Goal: Transaction & Acquisition: Download file/media

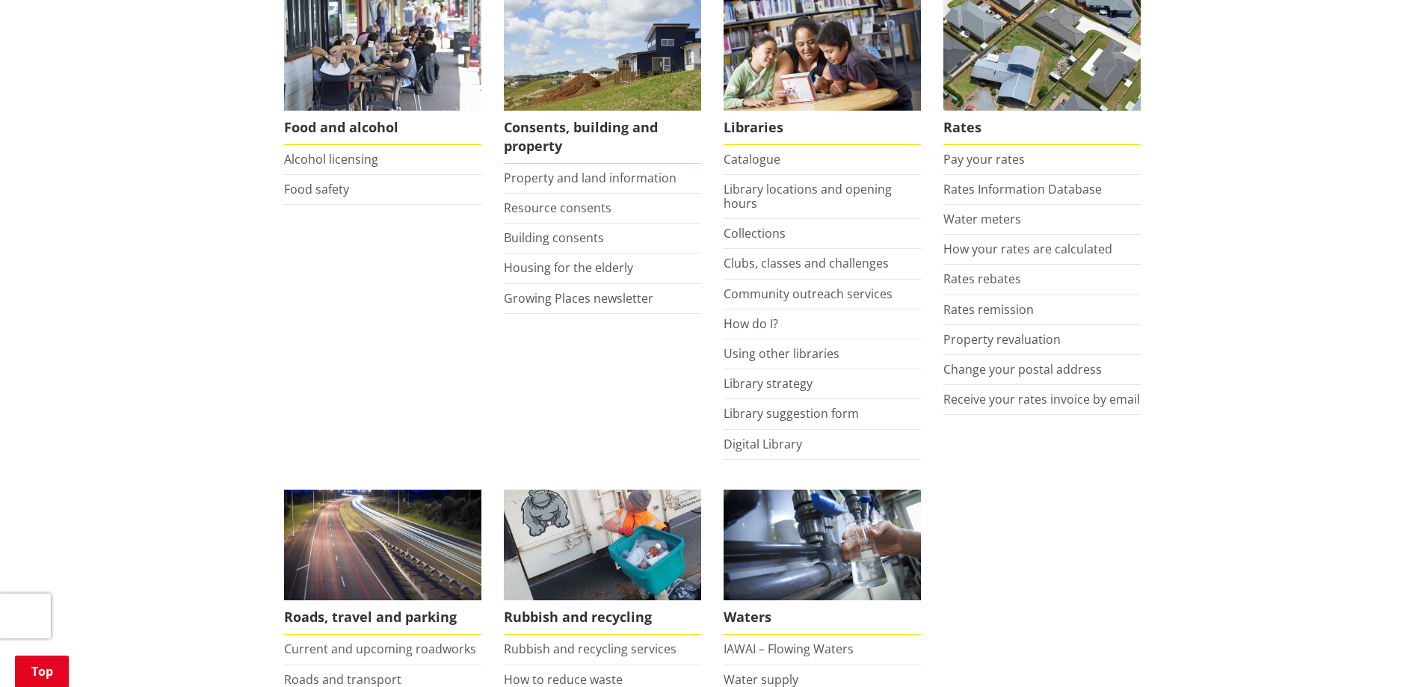
scroll to position [673, 0]
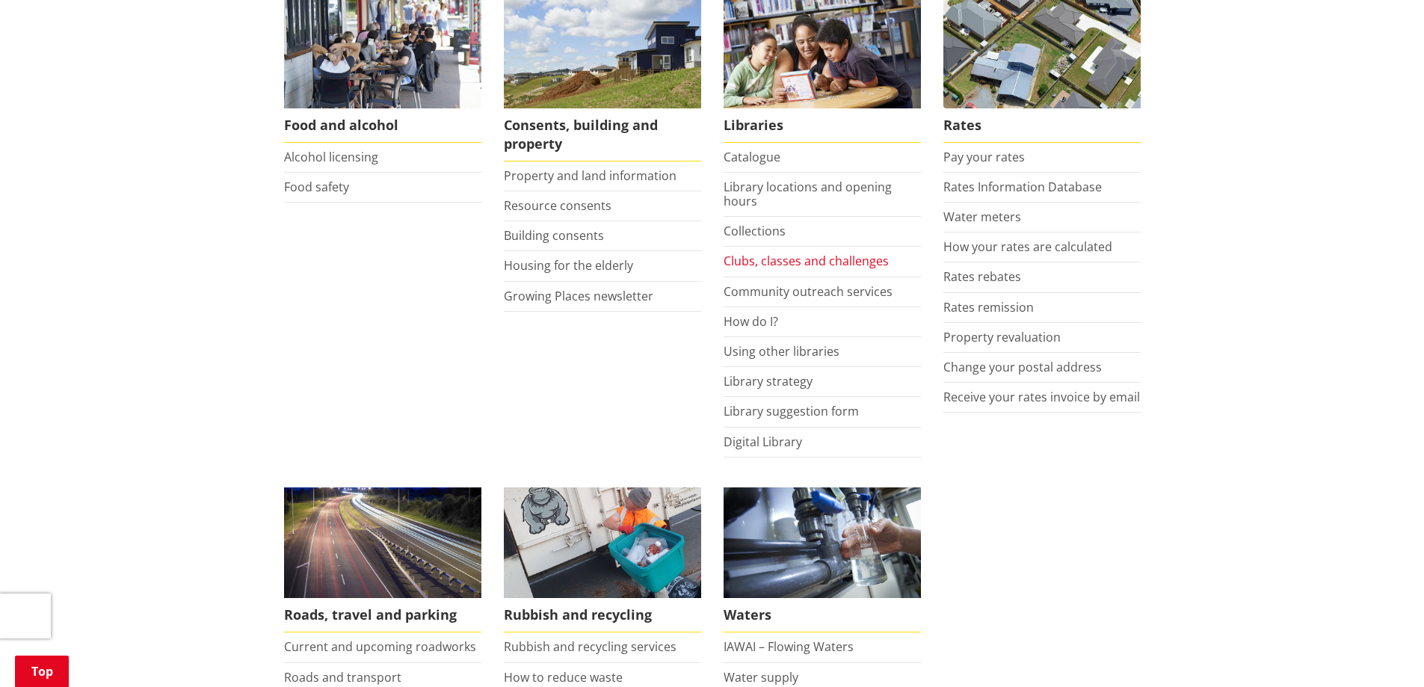
click at [843, 258] on link "Clubs, classes and challenges" at bounding box center [806, 261] width 165 height 16
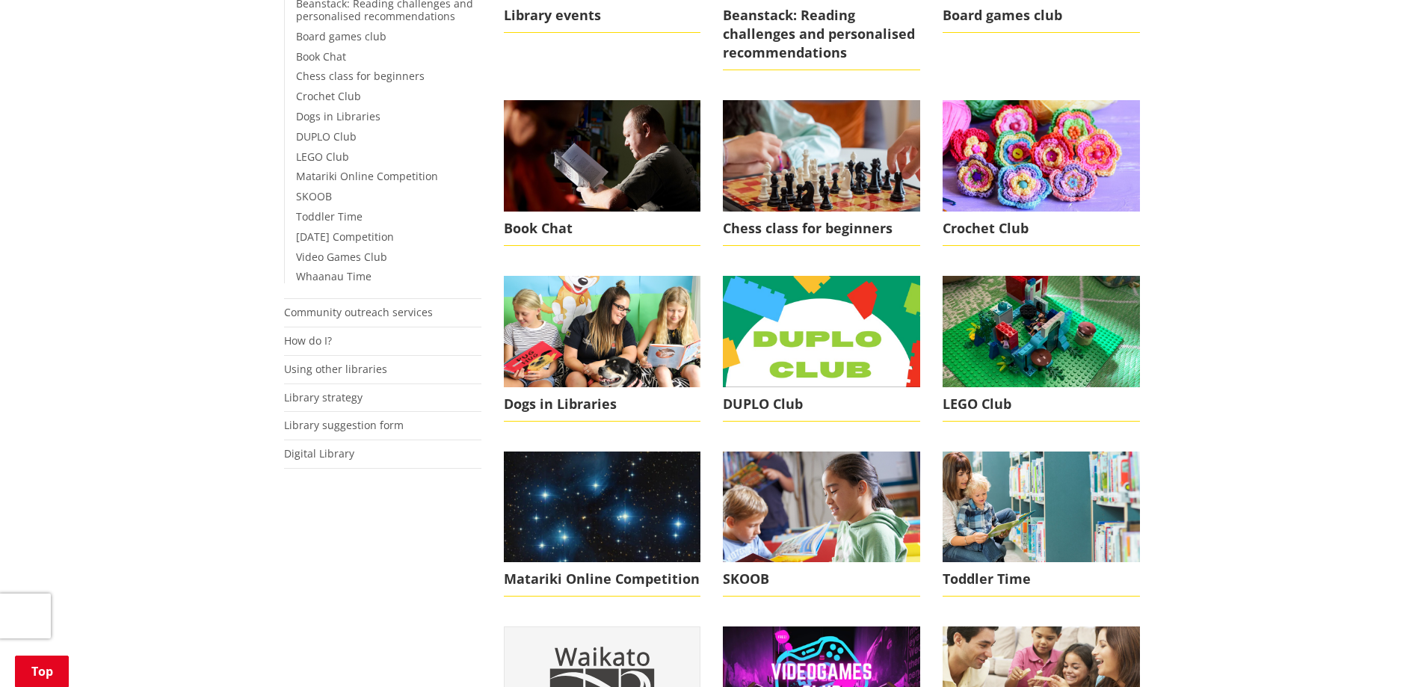
scroll to position [374, 0]
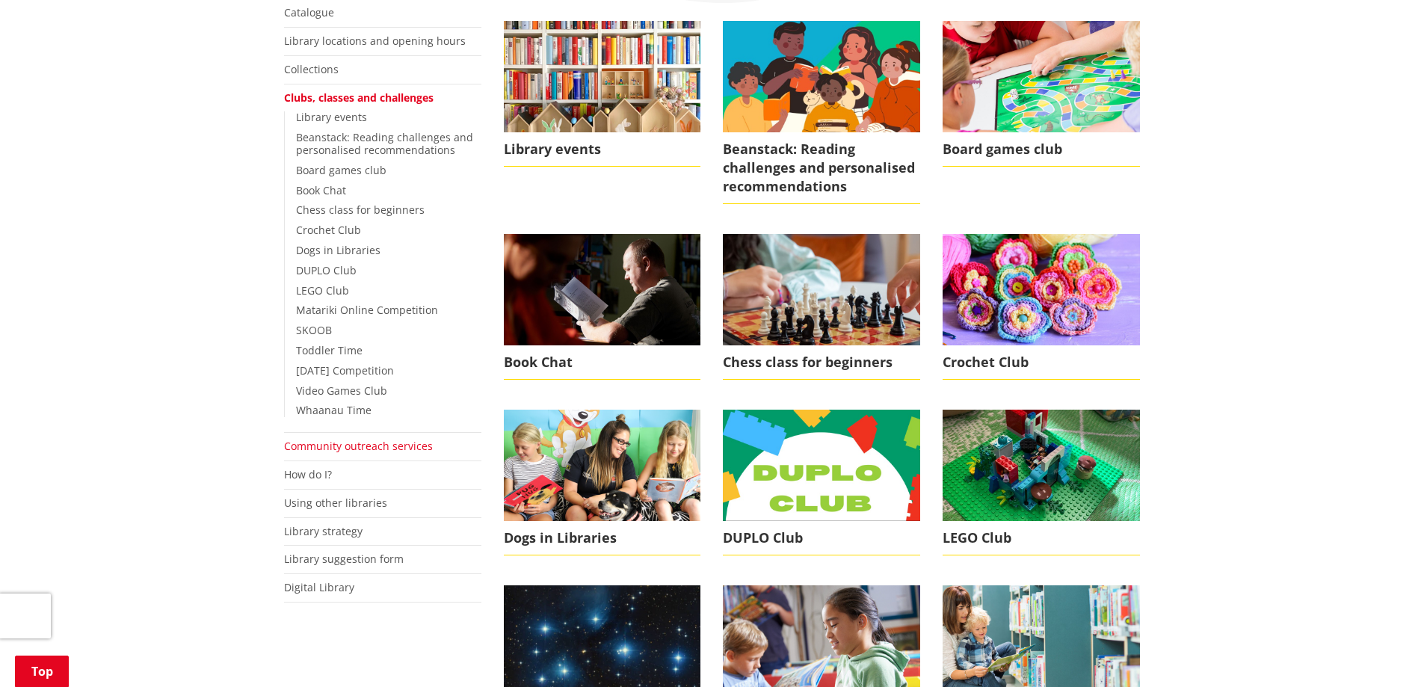
click at [404, 440] on link "Community outreach services" at bounding box center [358, 446] width 149 height 14
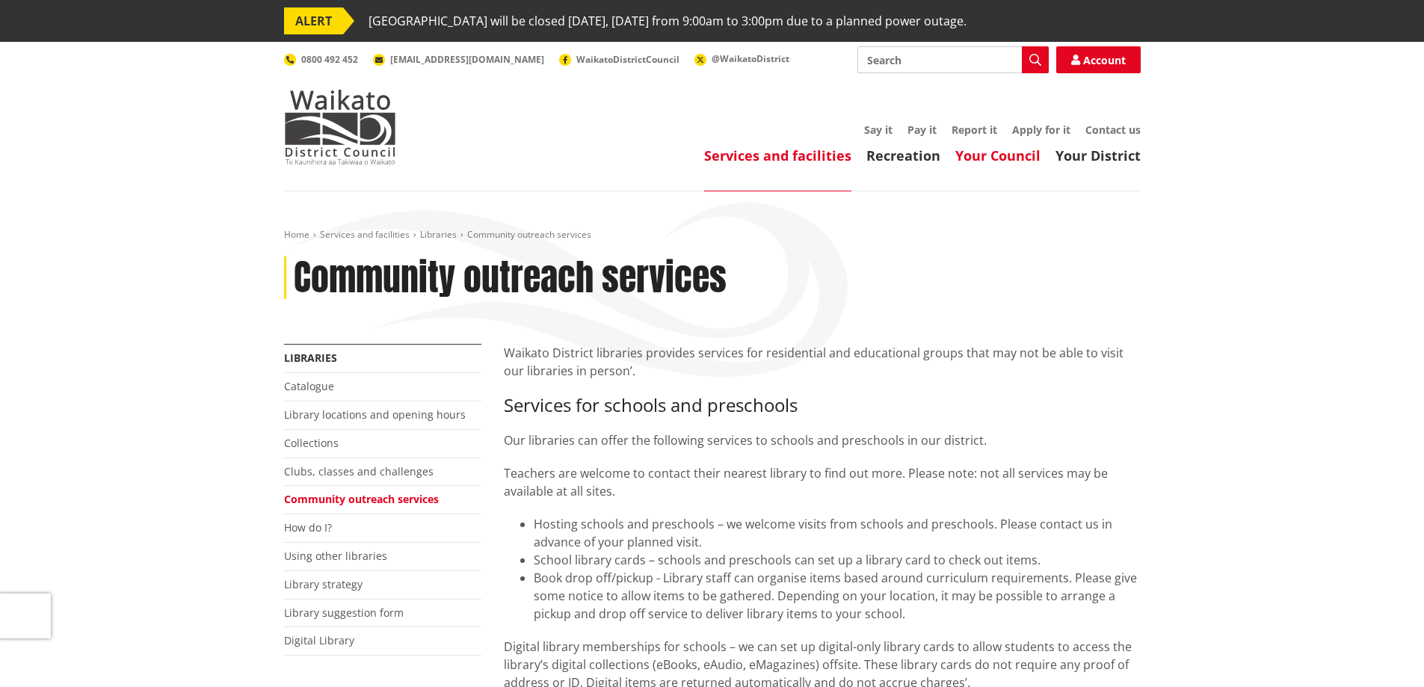
click at [1003, 155] on link "Your Council" at bounding box center [997, 156] width 85 height 18
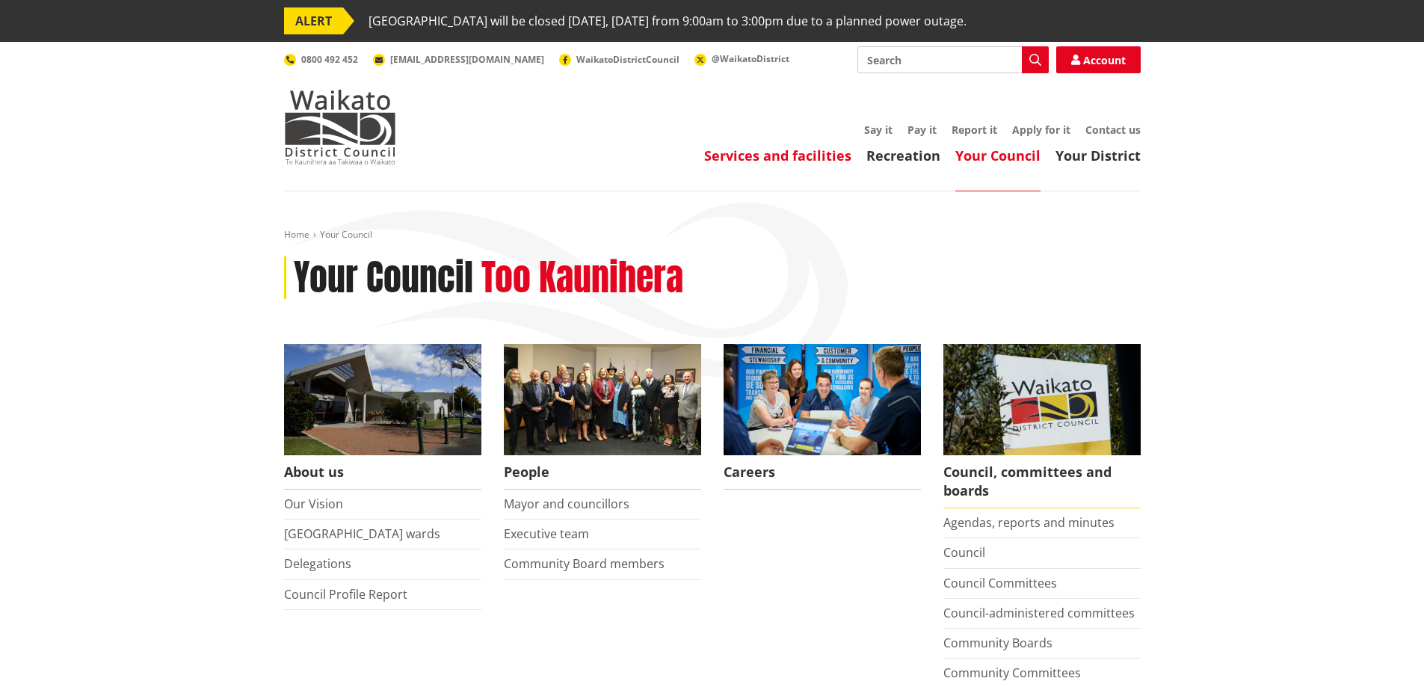
click at [821, 157] on link "Services and facilities" at bounding box center [777, 156] width 147 height 18
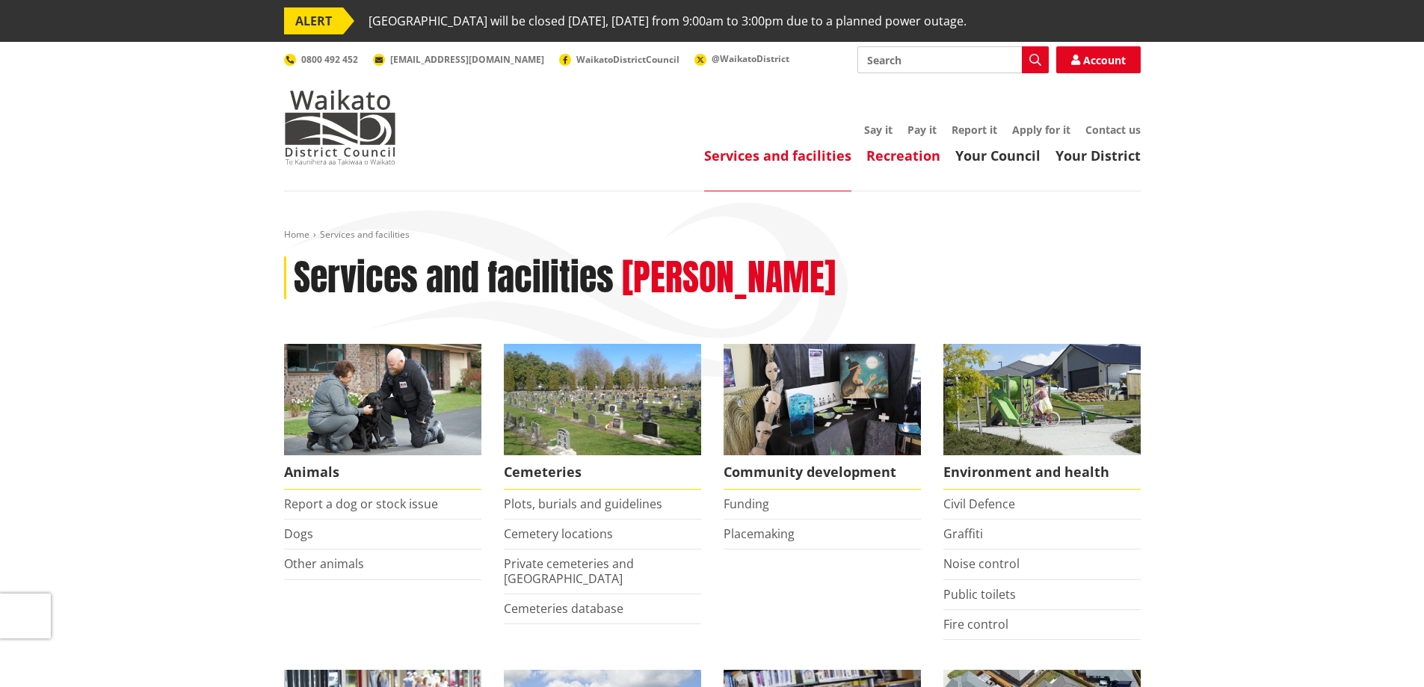
click at [922, 153] on link "Recreation" at bounding box center [903, 156] width 74 height 18
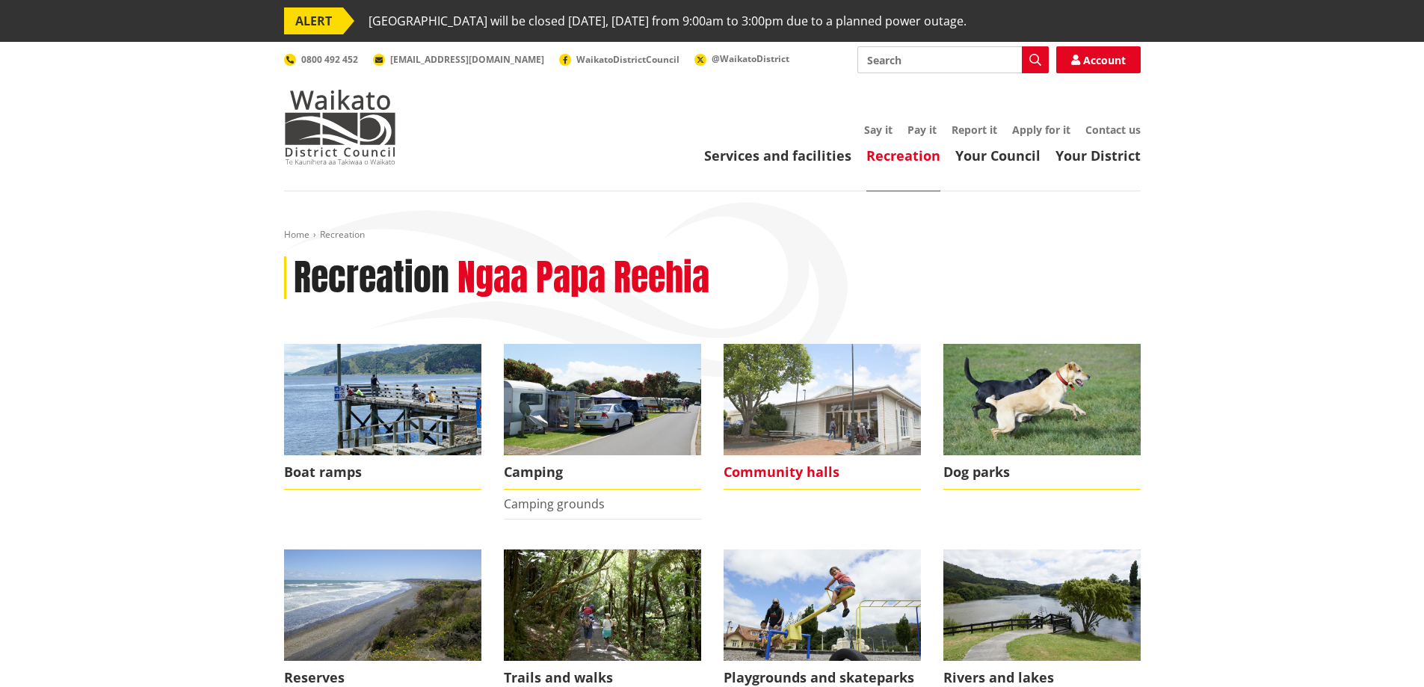
click at [794, 431] on img at bounding box center [822, 399] width 197 height 111
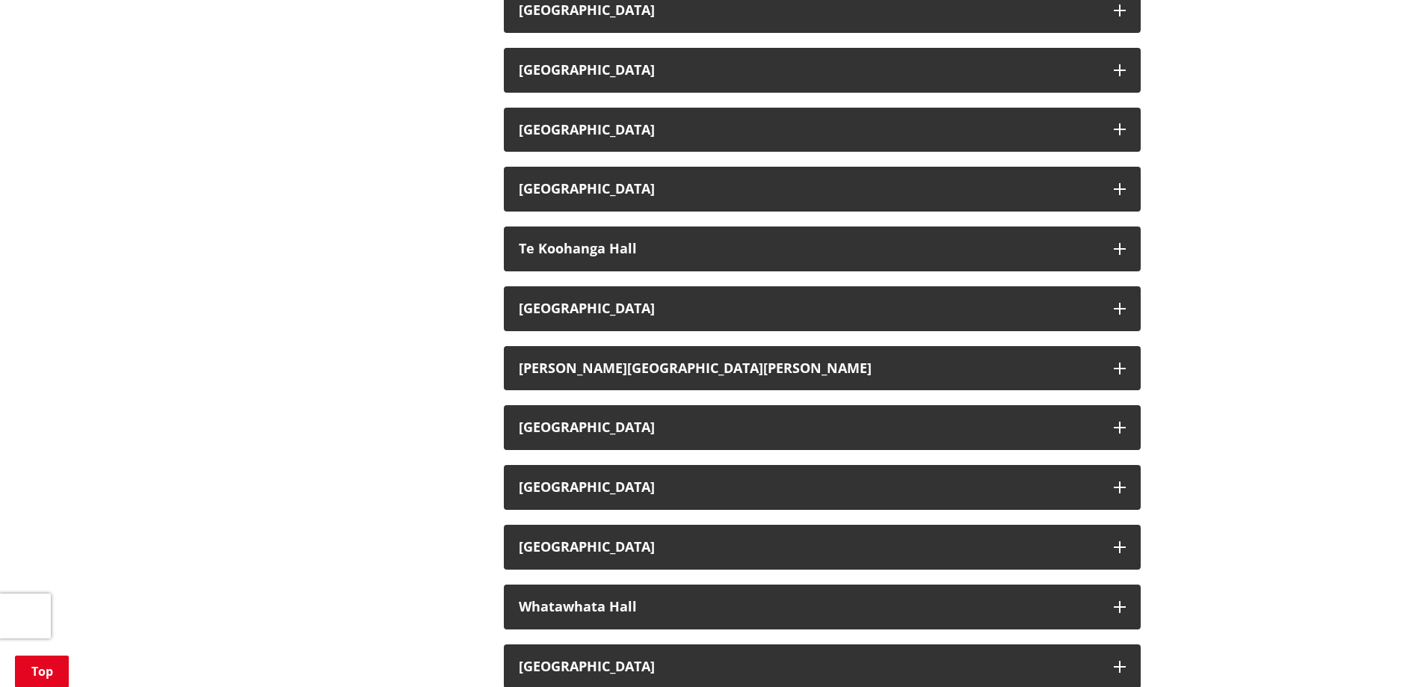
scroll to position [2317, 0]
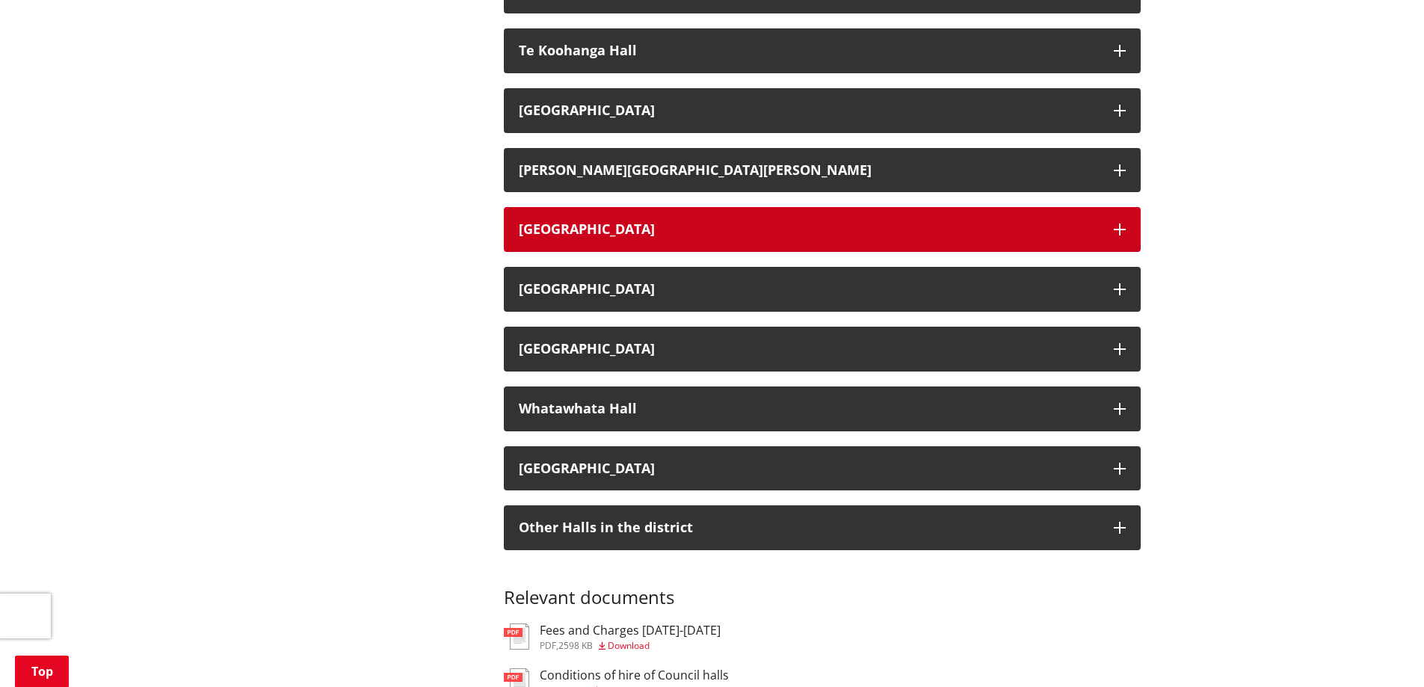
click at [1042, 237] on h3 "[GEOGRAPHIC_DATA]" at bounding box center [809, 229] width 580 height 15
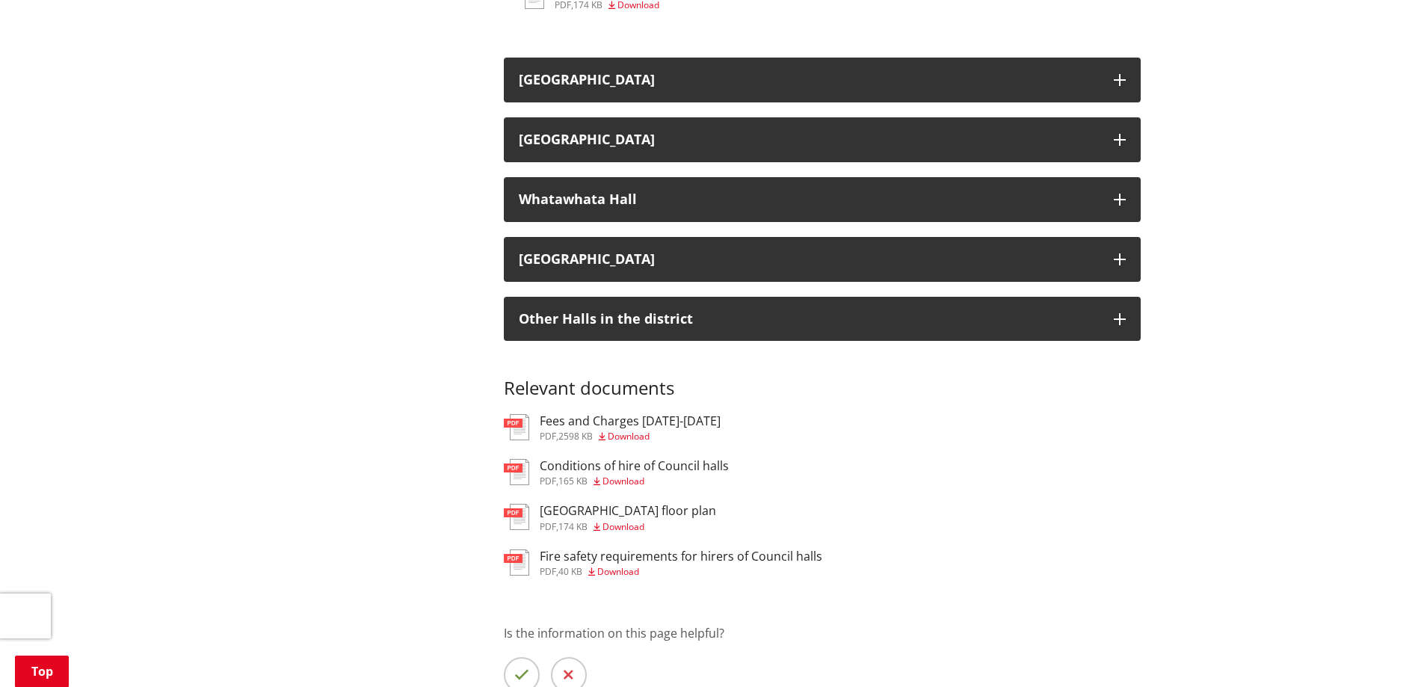
scroll to position [3139, 0]
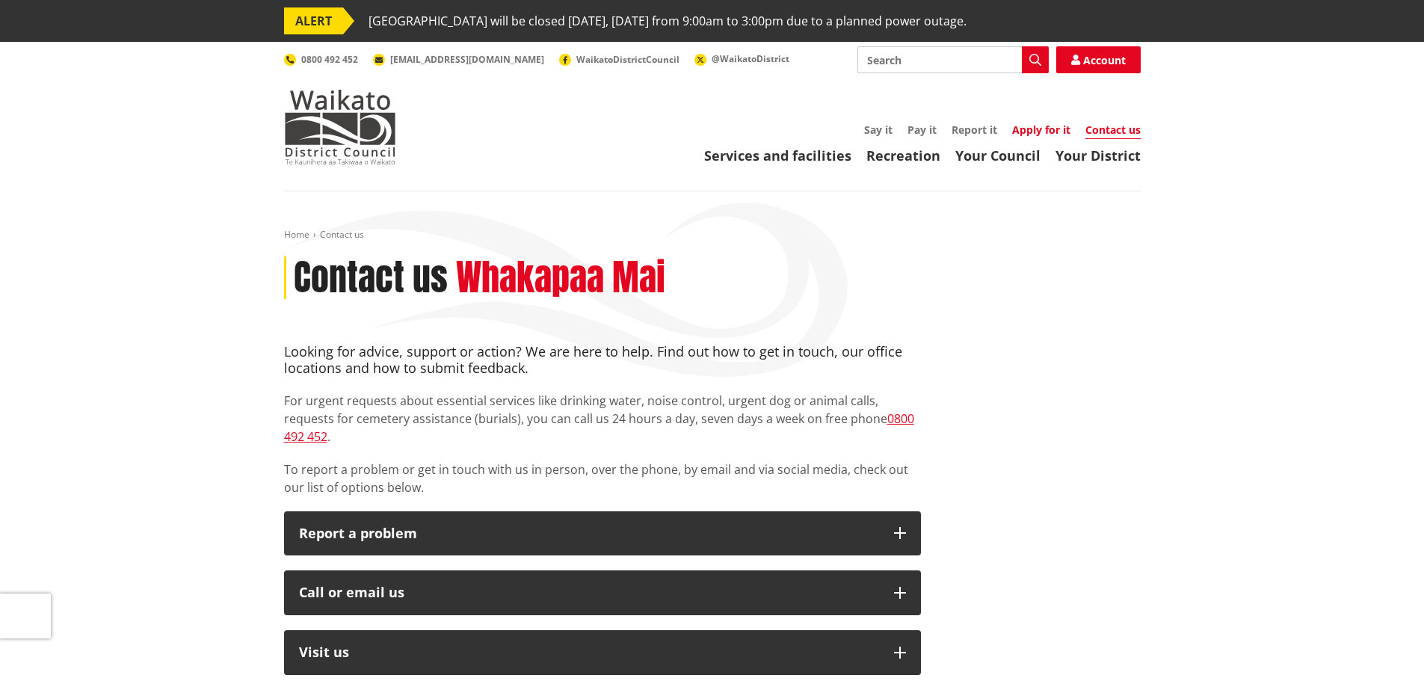
click at [1043, 129] on link "Apply for it" at bounding box center [1041, 130] width 58 height 14
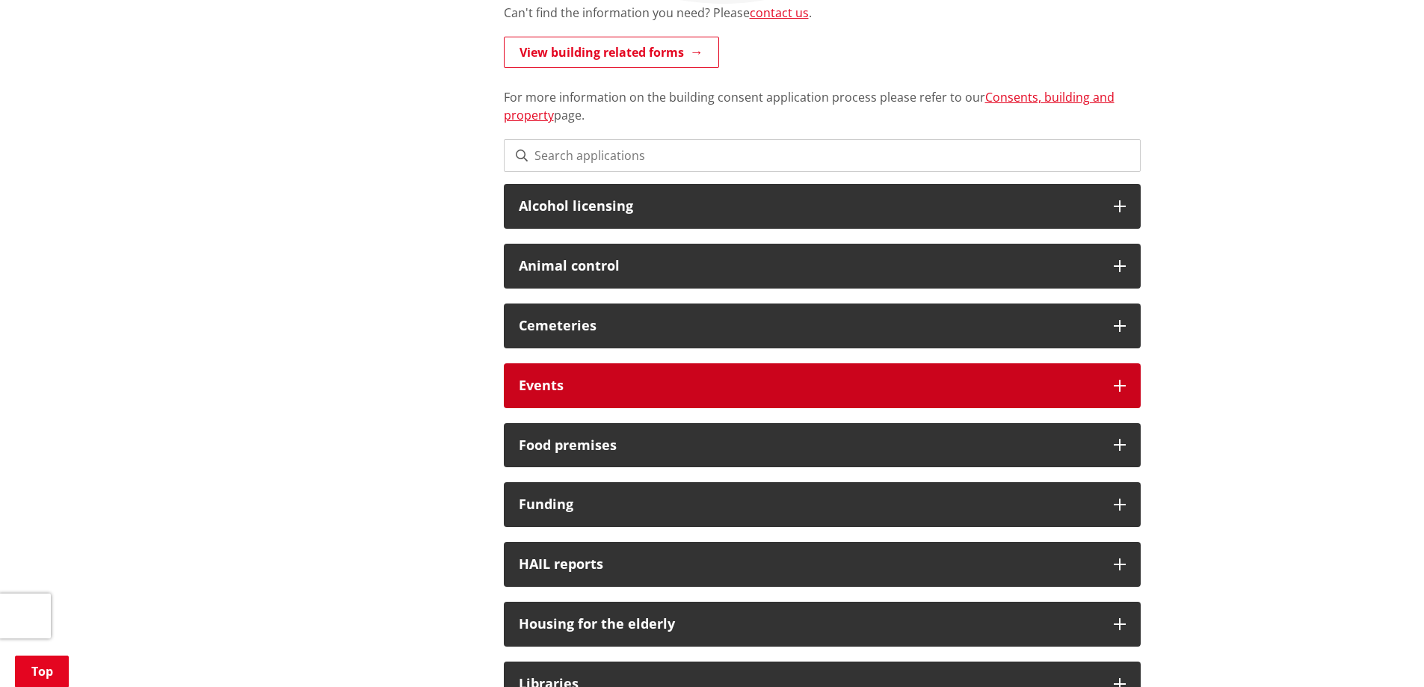
scroll to position [374, 0]
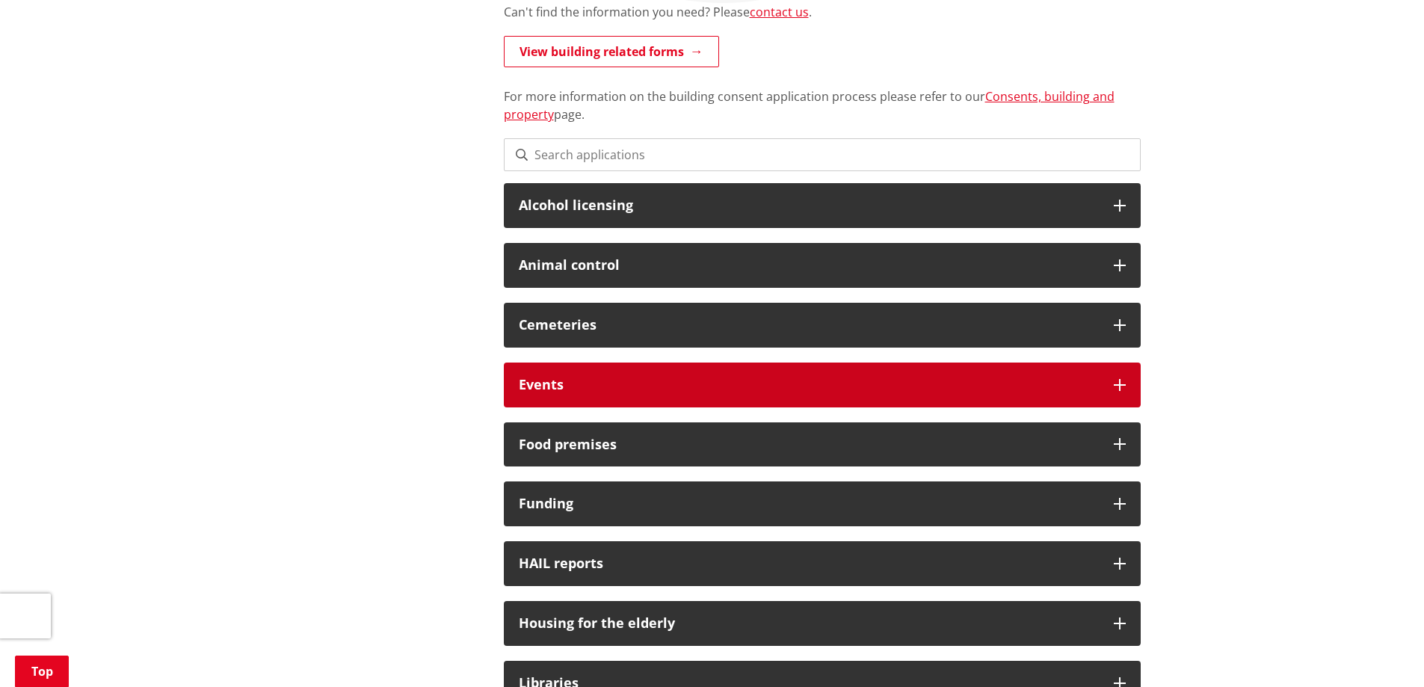
click at [1107, 382] on div "Events" at bounding box center [822, 385] width 637 height 45
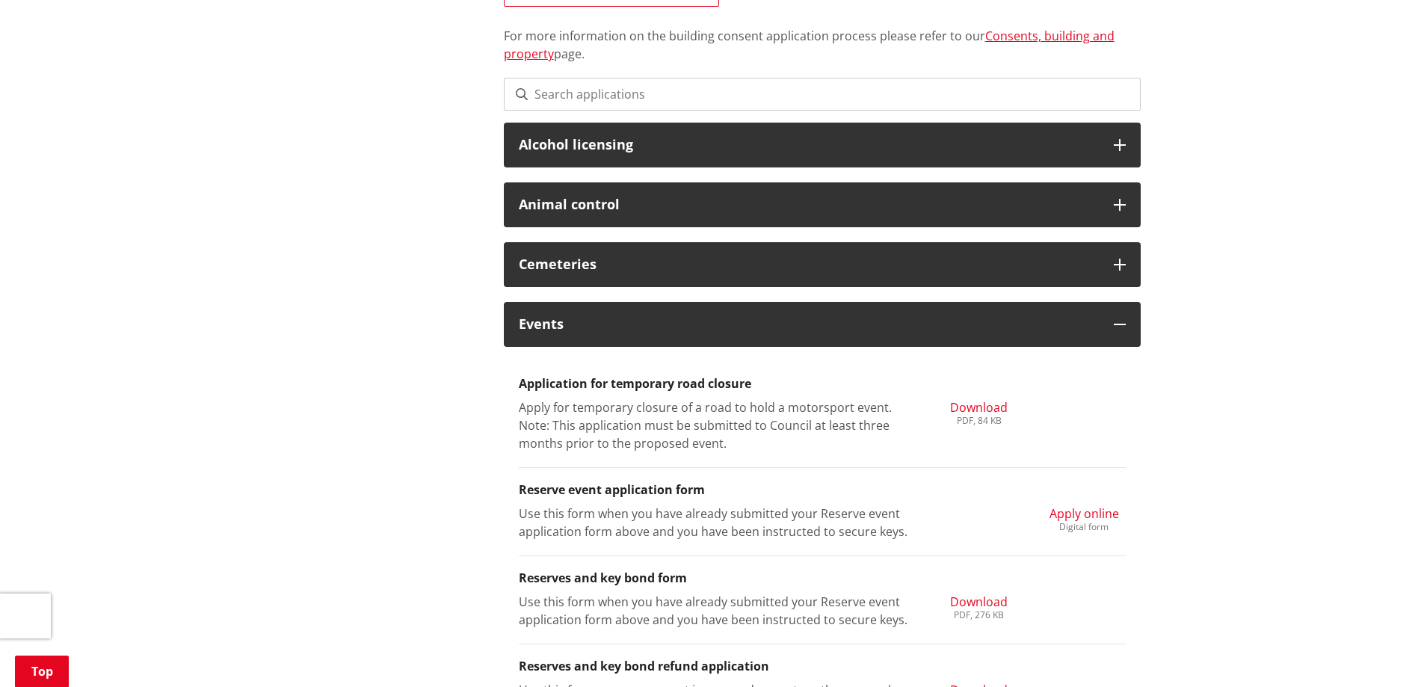
scroll to position [598, 0]
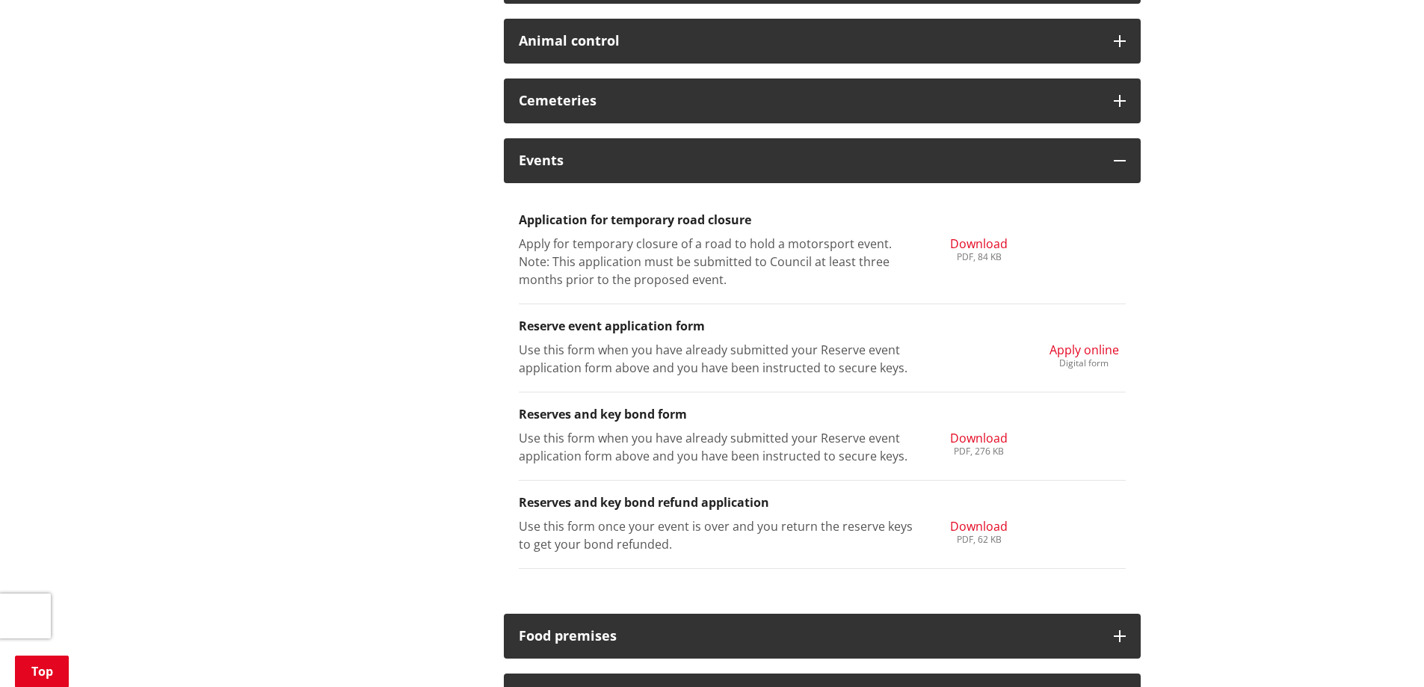
click at [984, 440] on span "Download" at bounding box center [979, 438] width 58 height 16
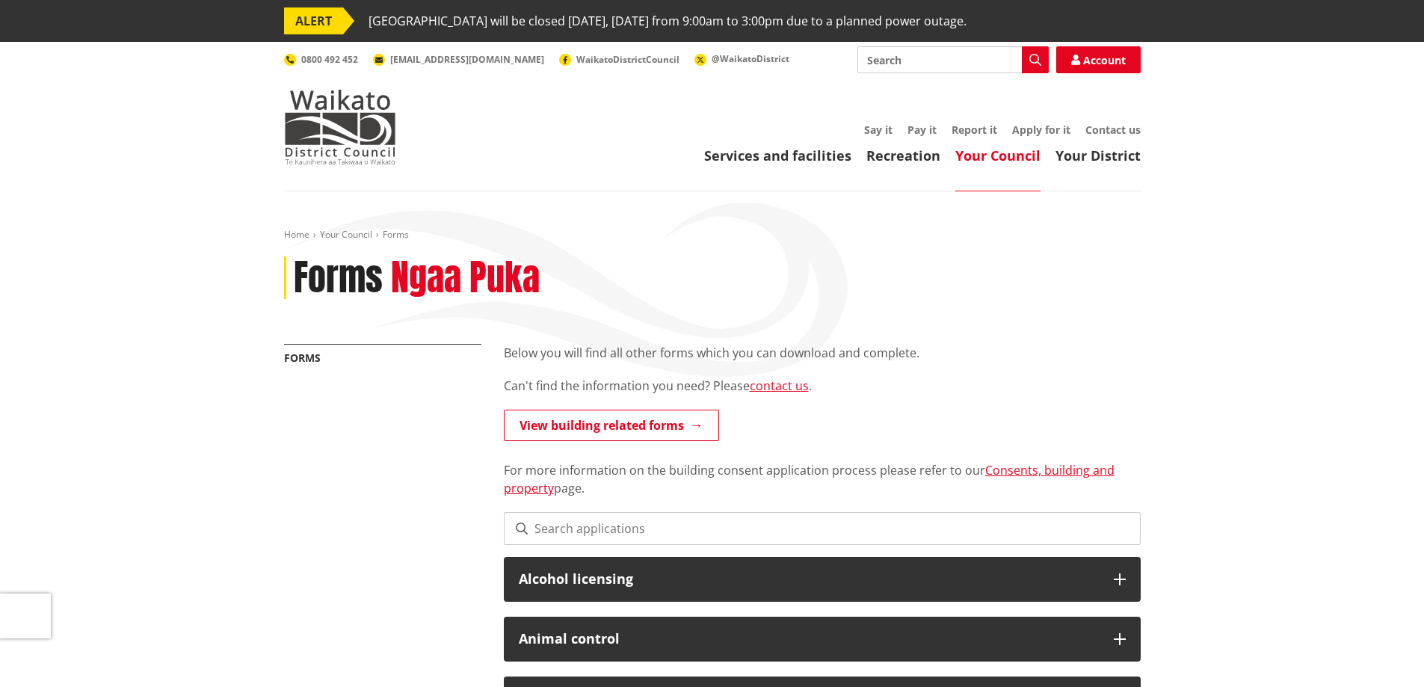
click at [895, 57] on input "Search" at bounding box center [952, 59] width 191 height 27
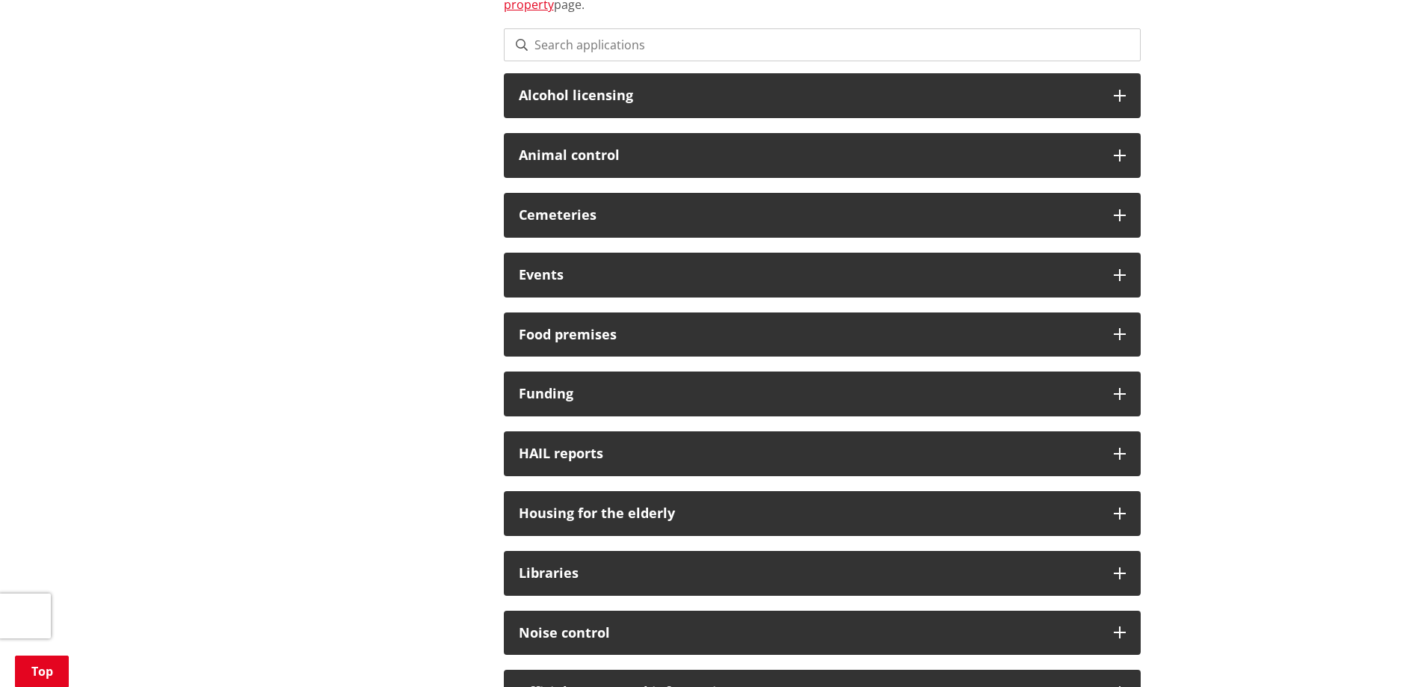
scroll to position [448, 0]
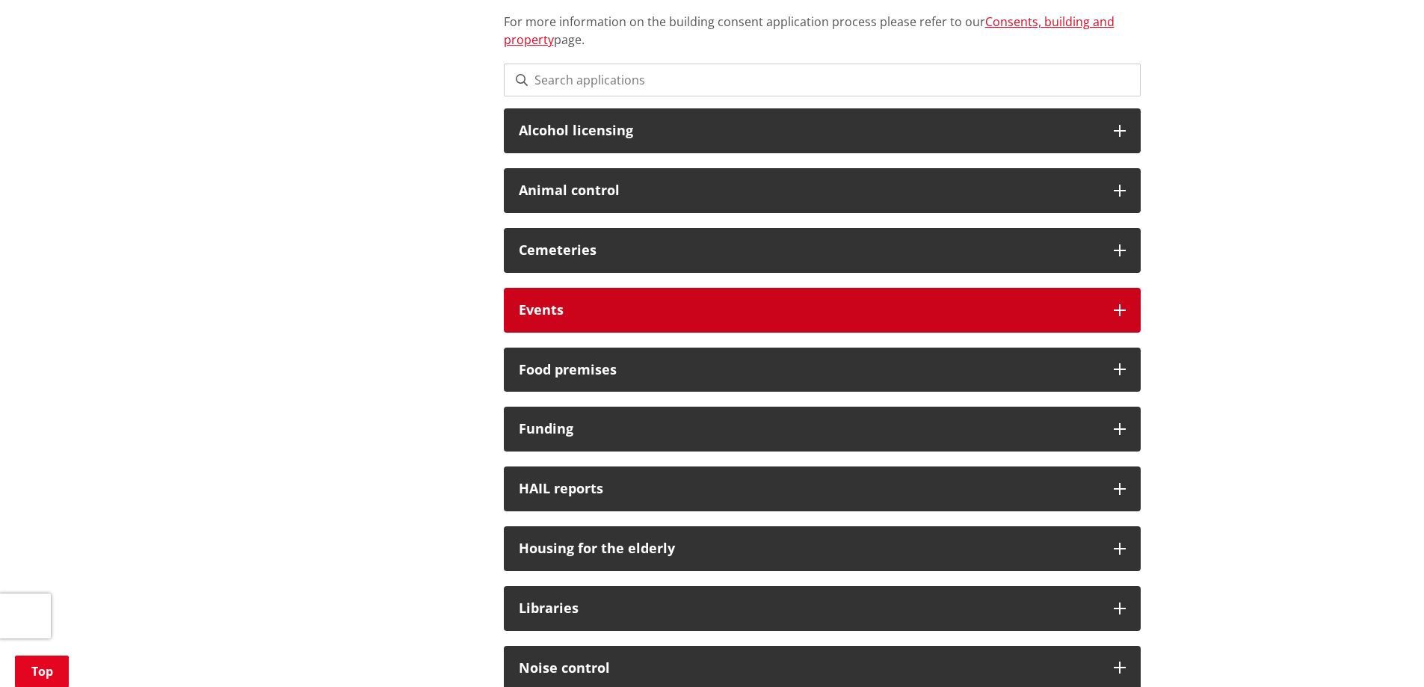
type input "community hall charges"
click at [1118, 307] on icon at bounding box center [1120, 310] width 12 height 12
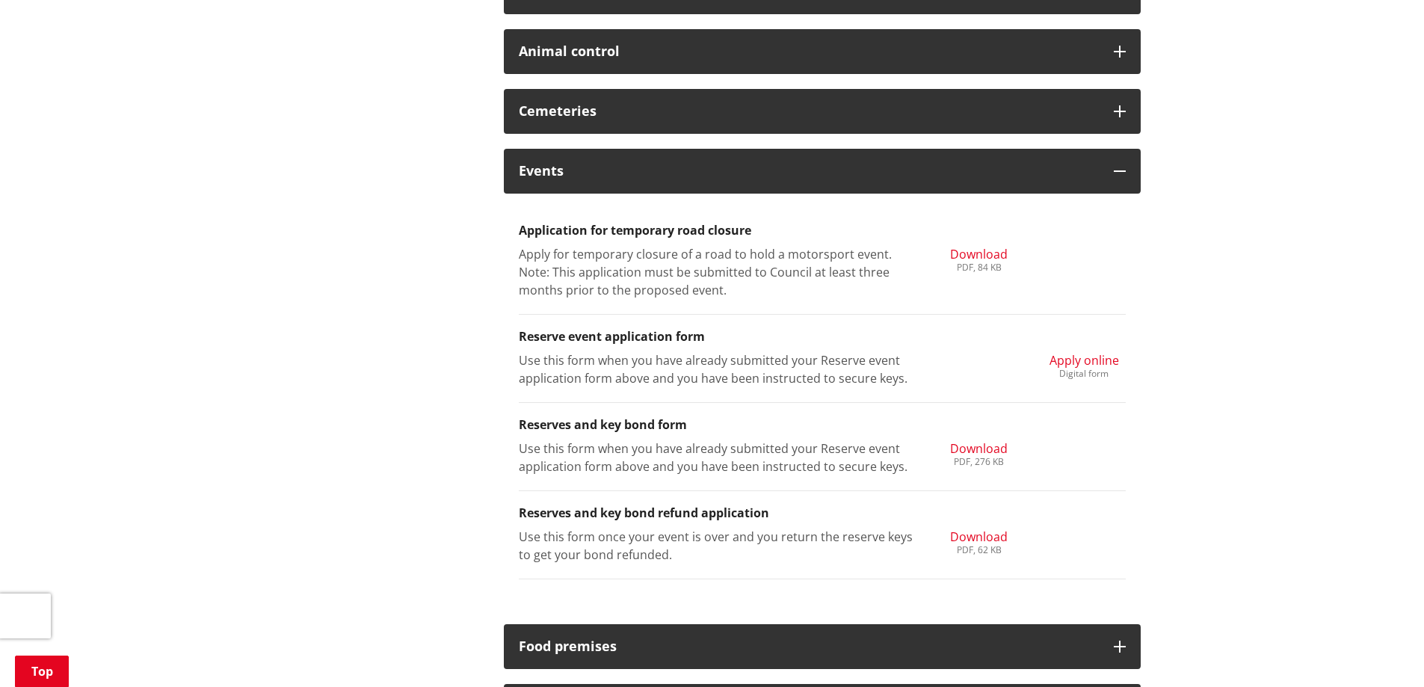
scroll to position [598, 0]
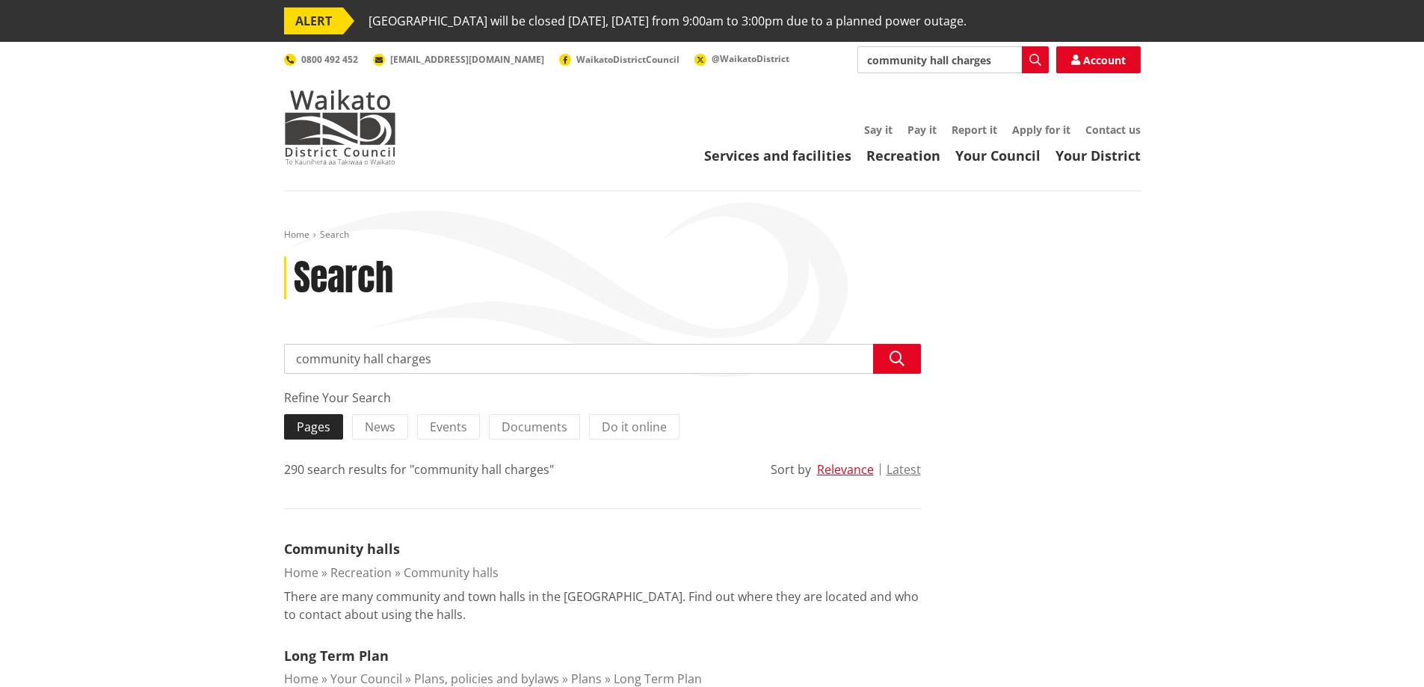
click at [312, 426] on span "Pages" at bounding box center [314, 427] width 34 height 16
click at [0, 0] on input "Pages" at bounding box center [0, 0] width 0 height 0
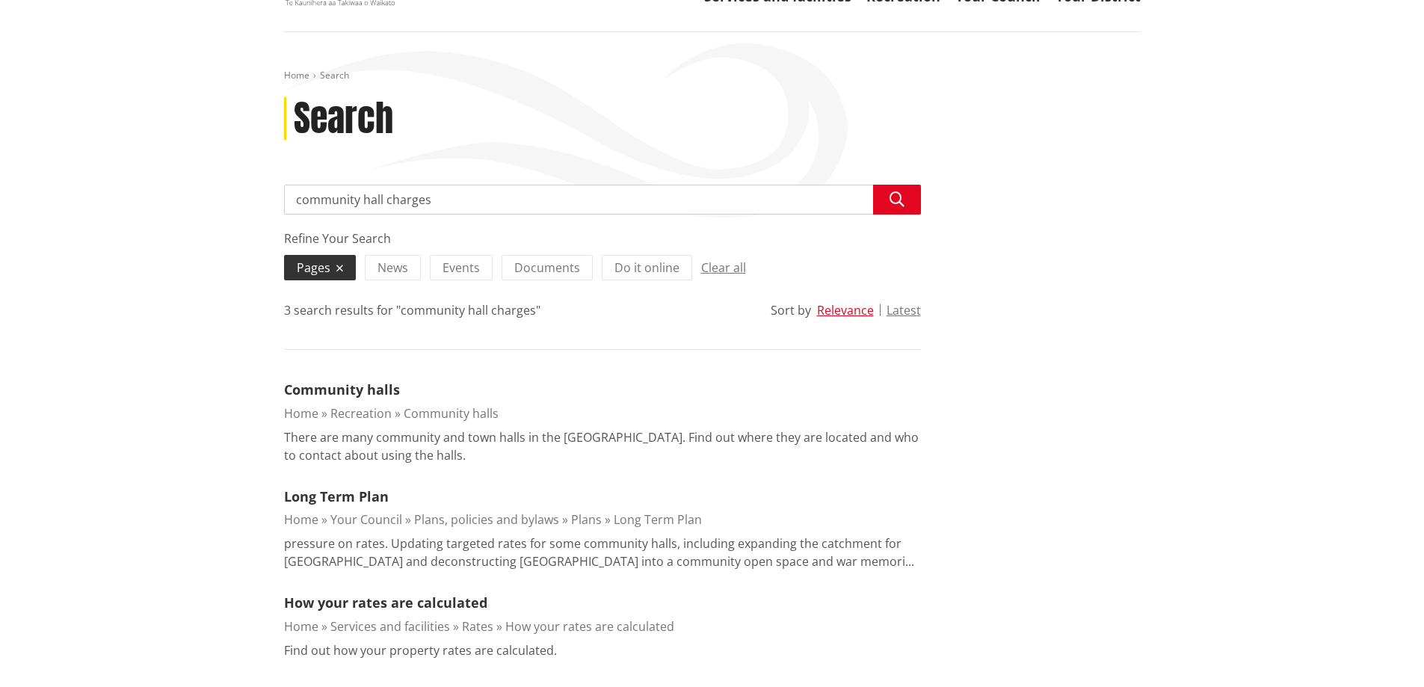
scroll to position [224, 0]
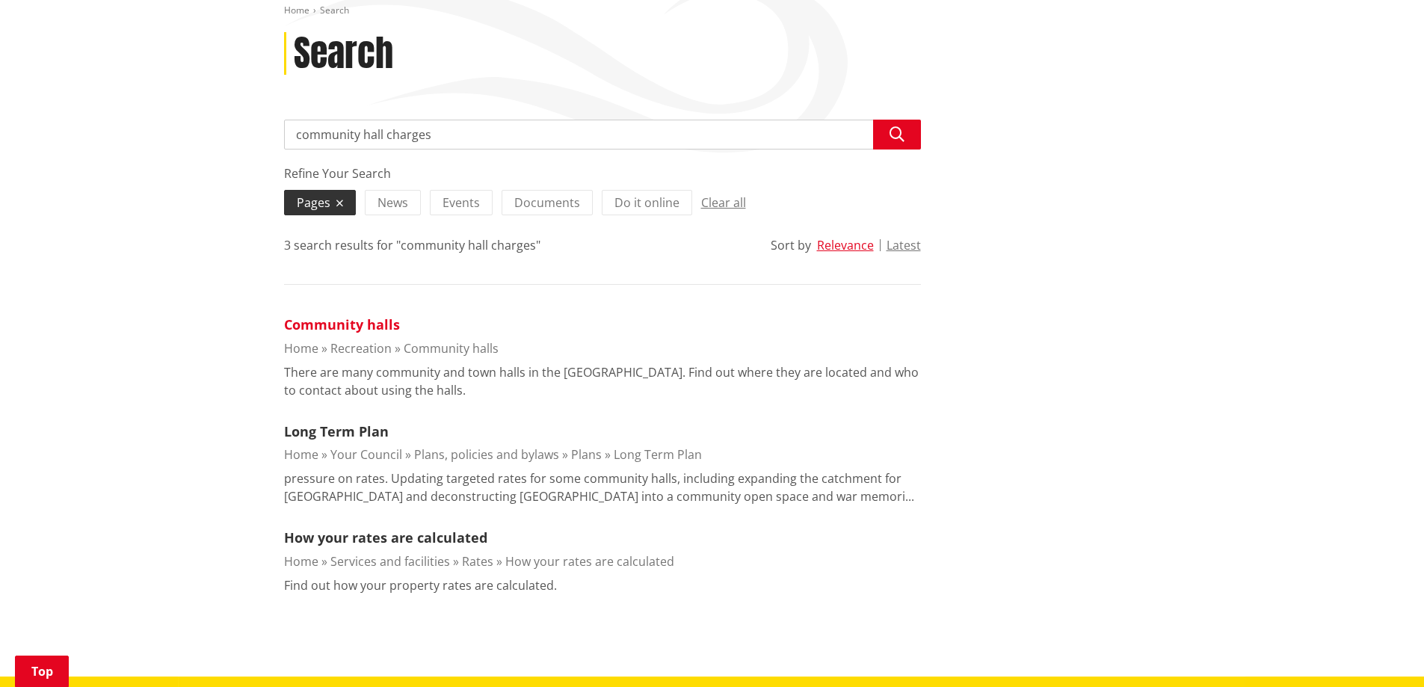
click at [358, 322] on link "Community halls" at bounding box center [342, 324] width 116 height 18
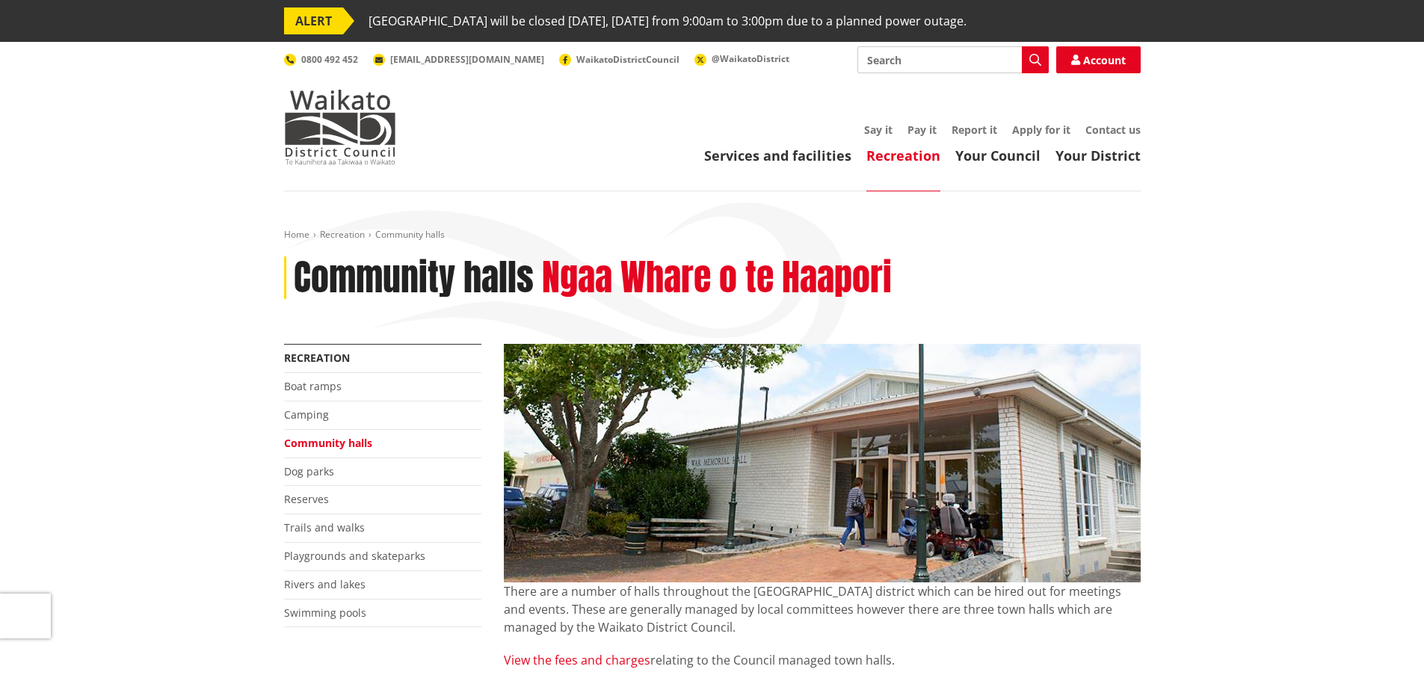
click at [609, 662] on link "View the fees and charges" at bounding box center [577, 660] width 147 height 16
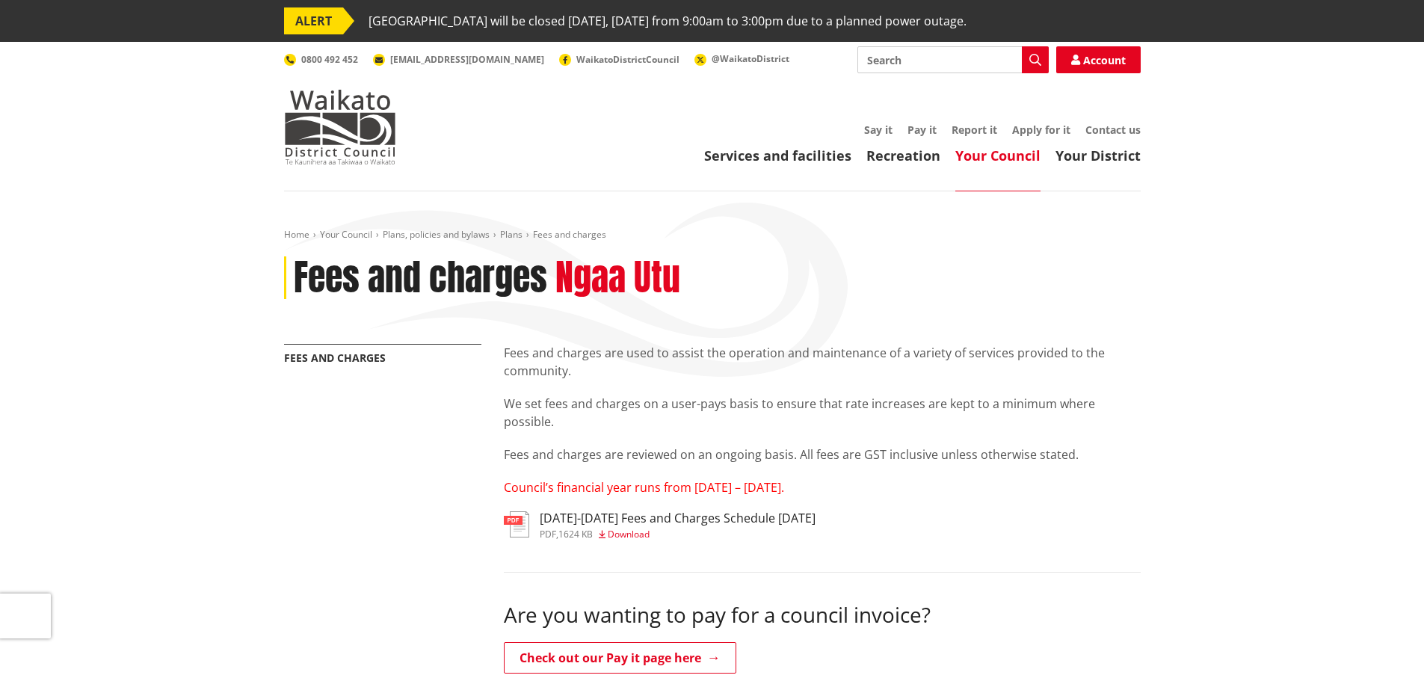
scroll to position [75, 0]
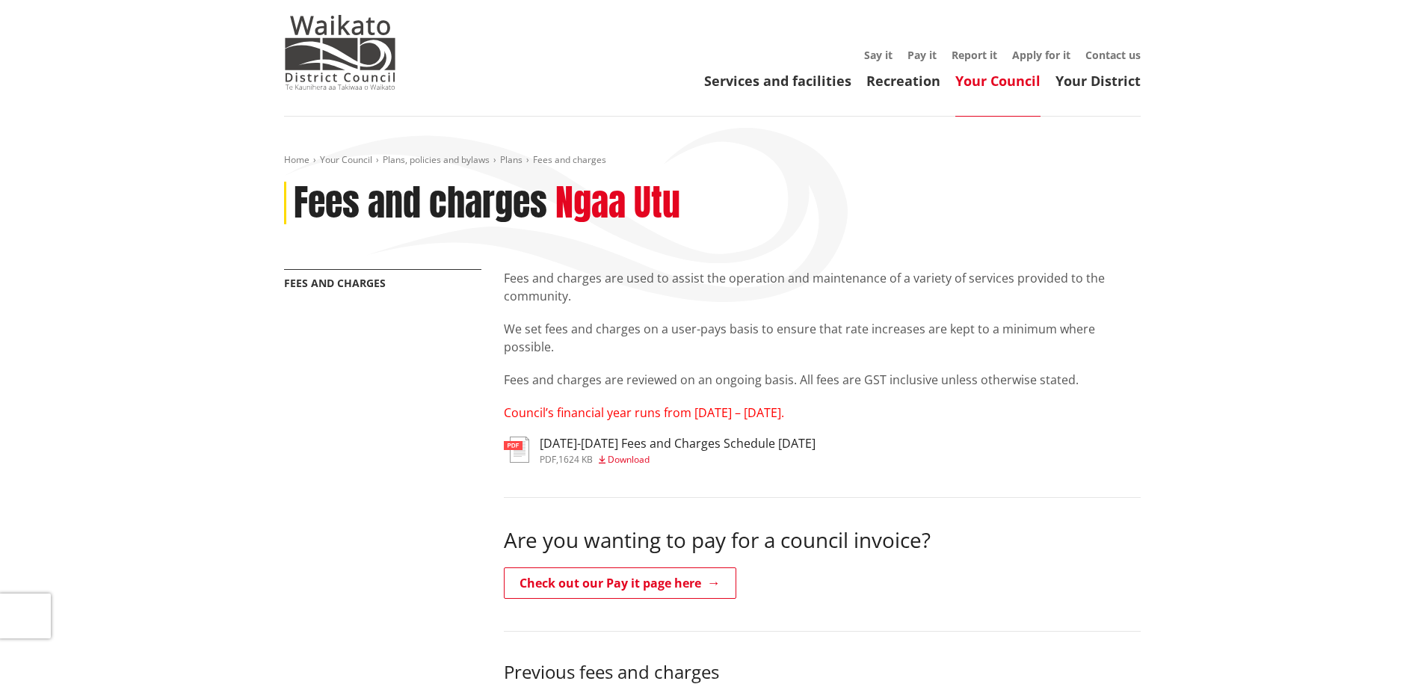
click at [630, 457] on span "Download" at bounding box center [629, 459] width 42 height 13
